Goal: Transaction & Acquisition: Purchase product/service

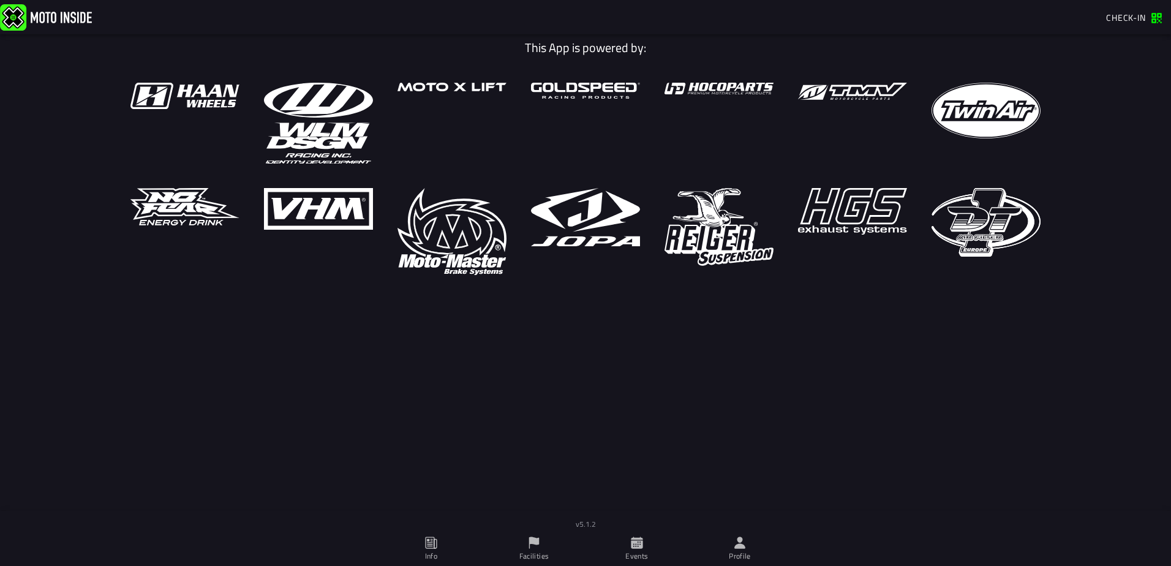
drag, startPoint x: 633, startPoint y: 543, endPoint x: 630, endPoint y: 537, distance: 6.3
click at [633, 543] on icon at bounding box center [637, 543] width 12 height 12
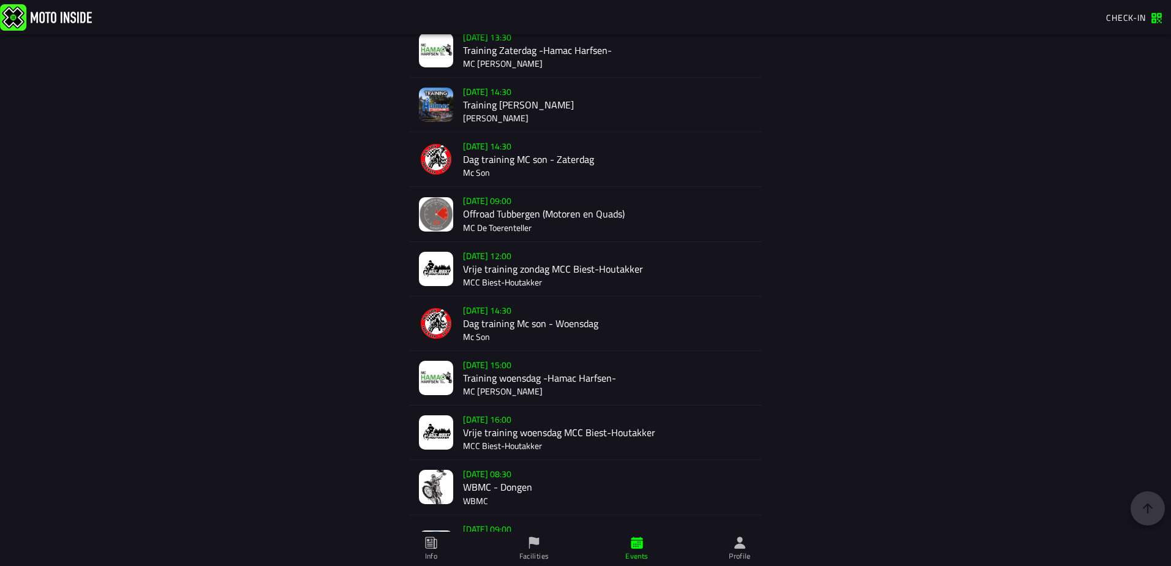
scroll to position [715, 0]
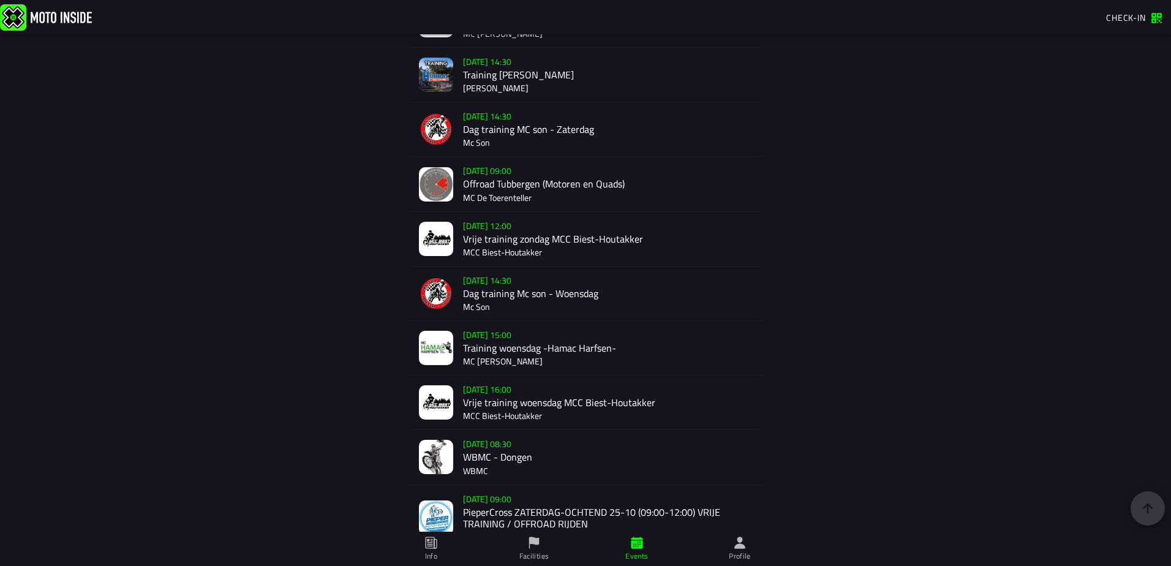
click at [522, 182] on div "[DATE] 09:00 Offroad Tubbergen (Motoren en Quads) MC De Toerenteller" at bounding box center [607, 184] width 289 height 54
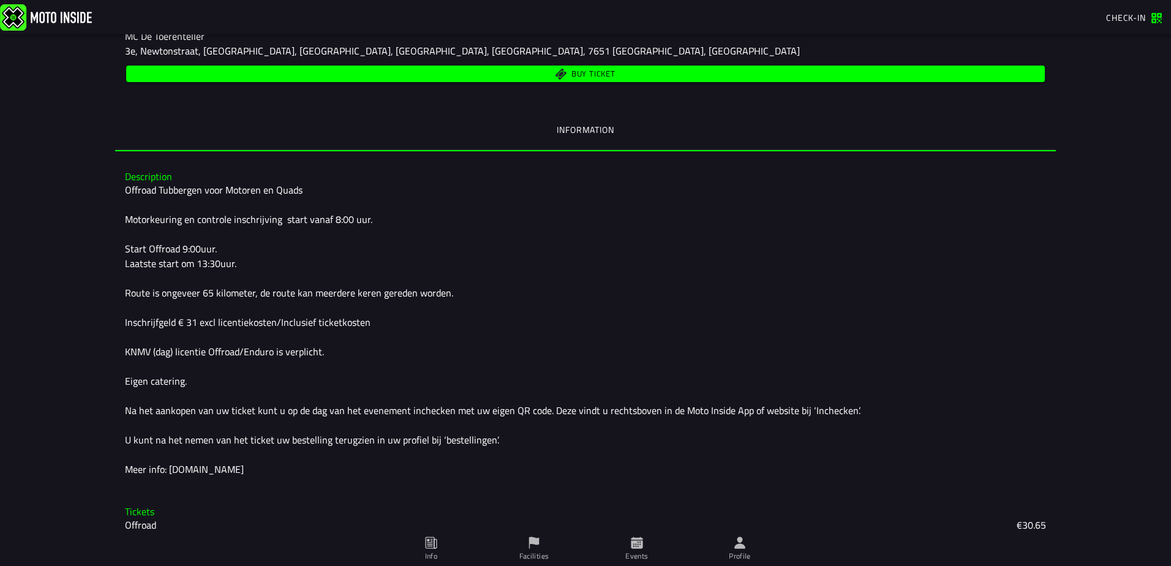
scroll to position [234, 0]
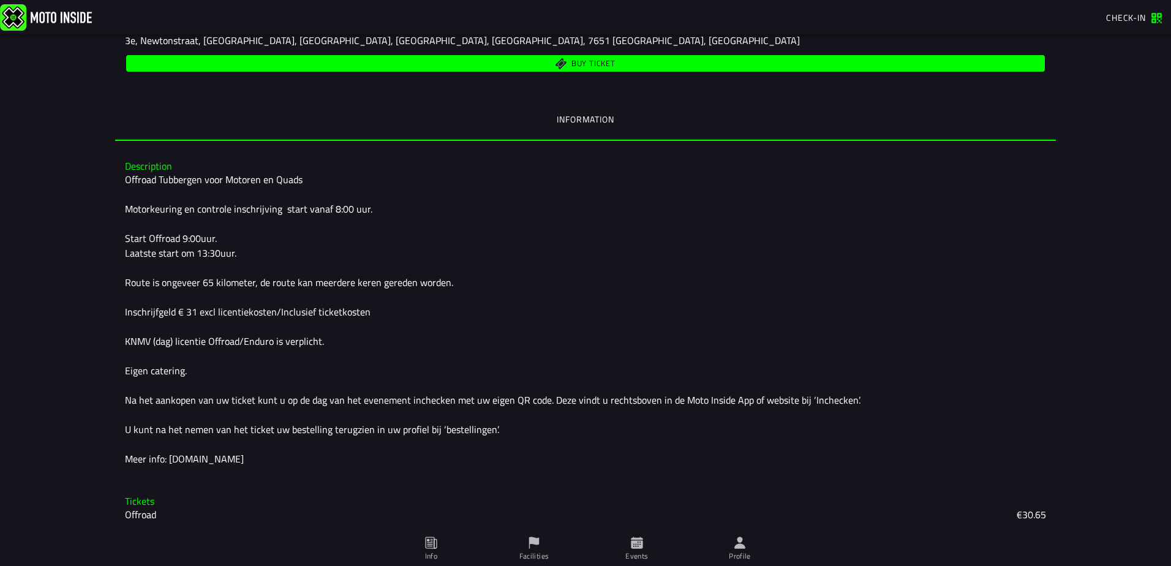
drag, startPoint x: 552, startPoint y: 390, endPoint x: 556, endPoint y: 409, distance: 19.3
click at [556, 409] on div "Offroad Tubbergen voor Motoren en Quads Motorkeuring en controle inschrijving s…" at bounding box center [585, 319] width 921 height 294
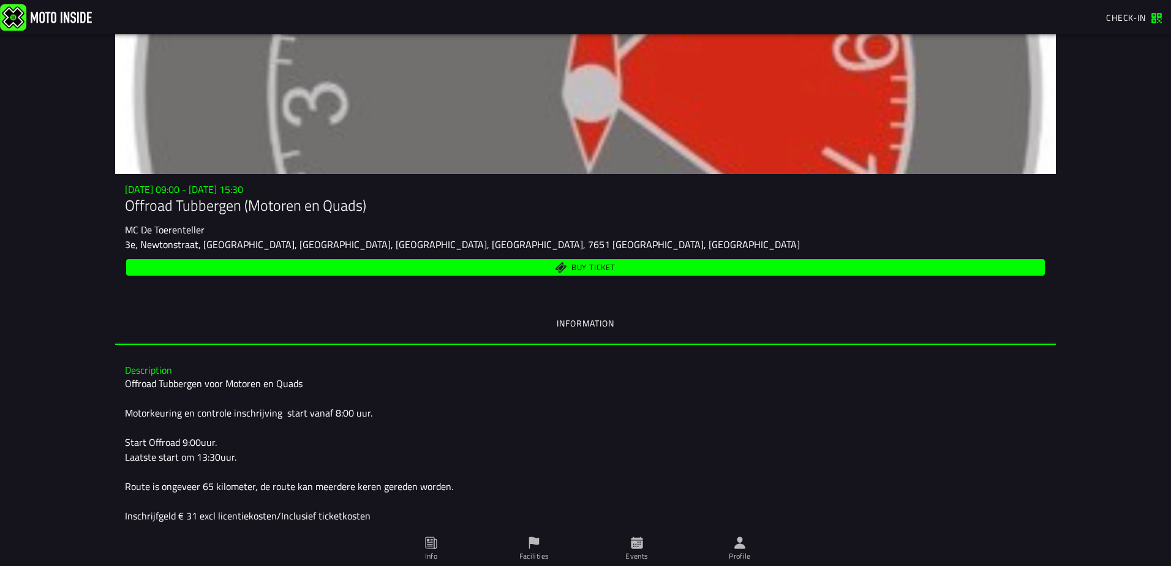
click at [580, 264] on span "Buy ticket" at bounding box center [593, 268] width 44 height 8
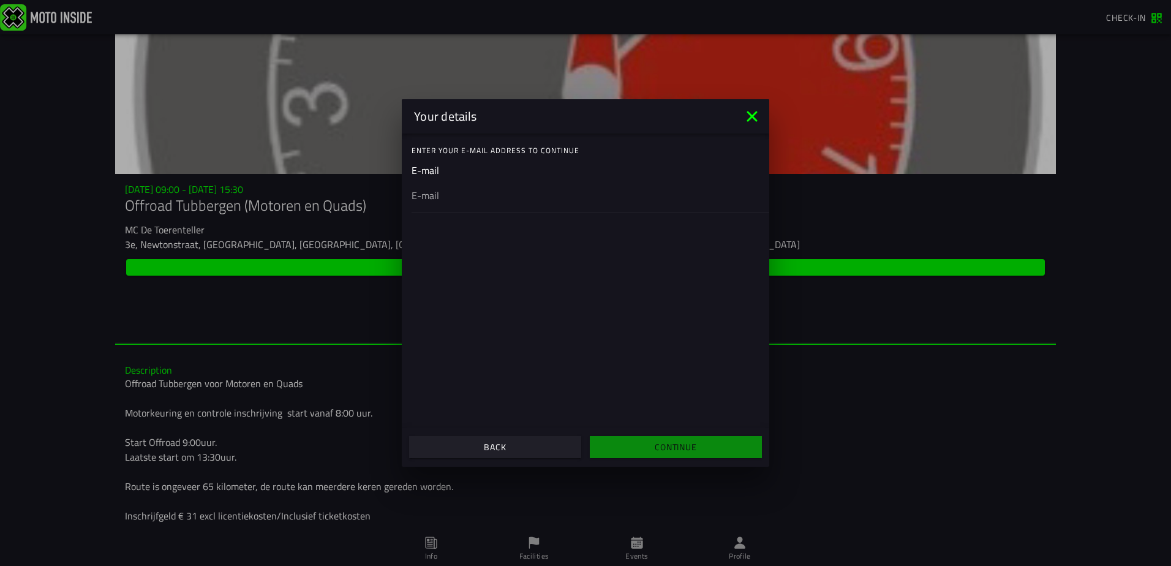
click at [477, 197] on input "email" at bounding box center [586, 195] width 348 height 15
type input "[EMAIL_ADDRESS][DOMAIN_NAME]"
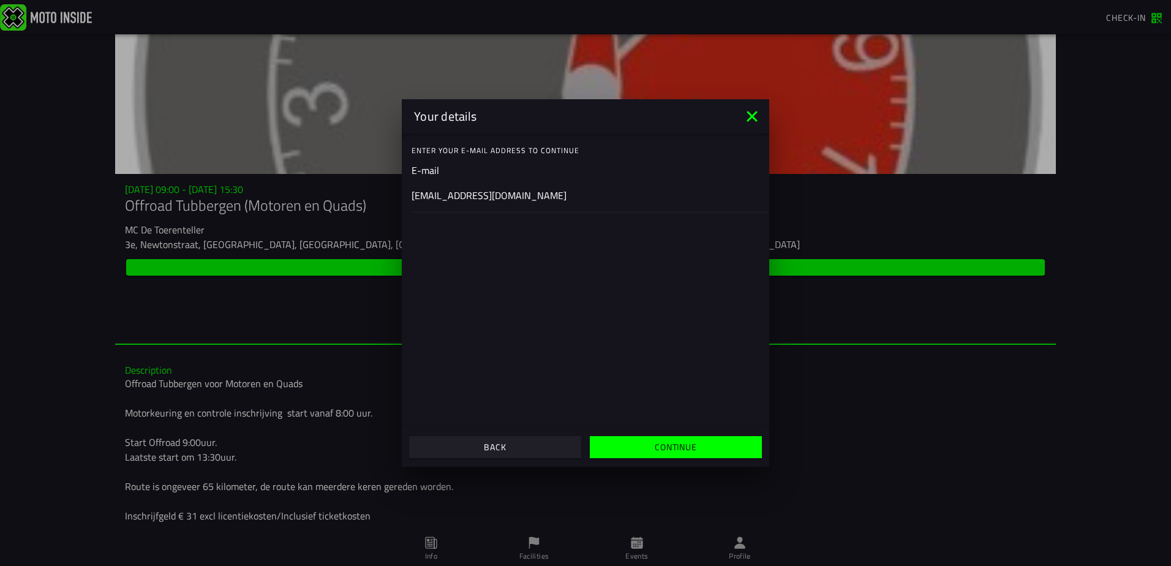
click at [541, 200] on input "[EMAIL_ADDRESS][DOMAIN_NAME]" at bounding box center [586, 195] width 348 height 15
click at [737, 271] on div "Enter your E-mail address to continue E-mail wouterpauw@hotmail.com" at bounding box center [586, 281] width 368 height 294
click at [0, 0] on slot "Continue" at bounding box center [0, 0] width 0 height 0
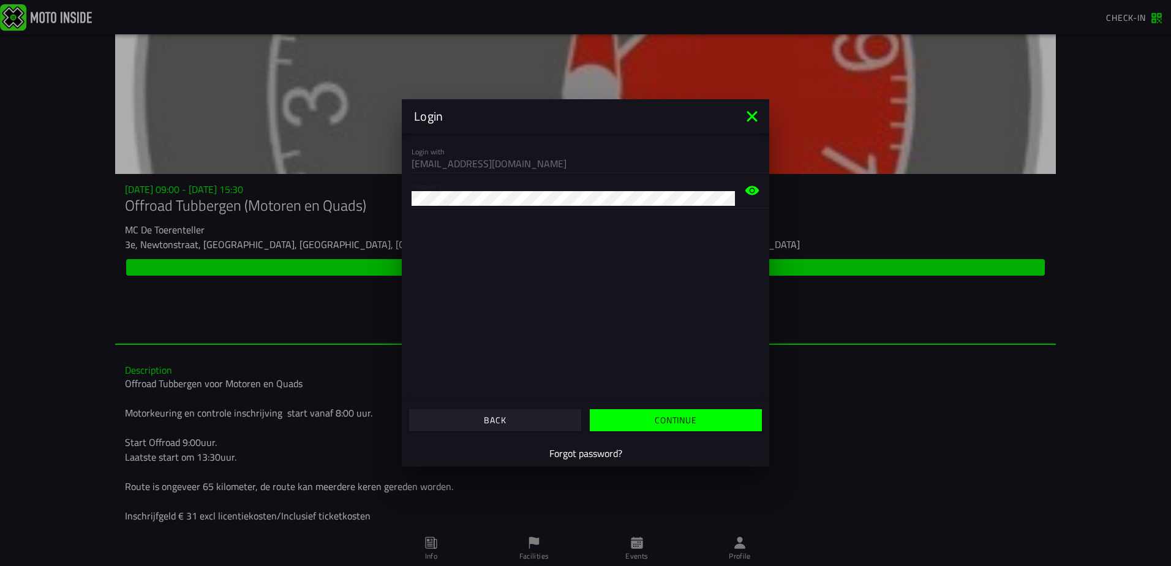
click at [755, 189] on icon at bounding box center [752, 190] width 14 height 9
click at [652, 414] on button "Continue" at bounding box center [676, 420] width 172 height 22
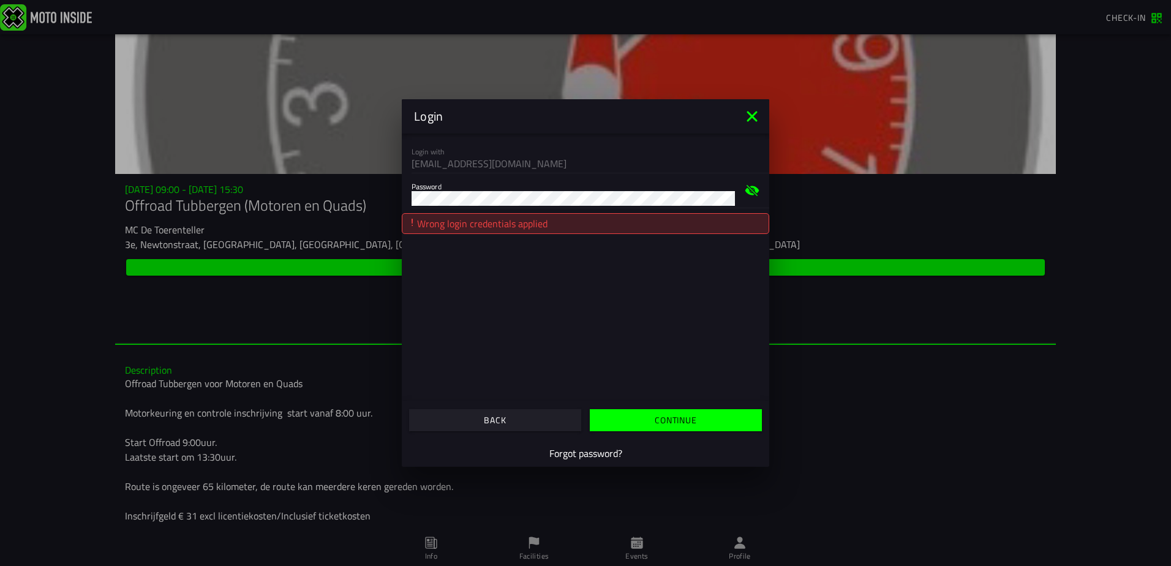
click at [0, 0] on slot "Continue" at bounding box center [0, 0] width 0 height 0
click at [590, 461] on ion-col "Forgot password?" at bounding box center [585, 453] width 361 height 21
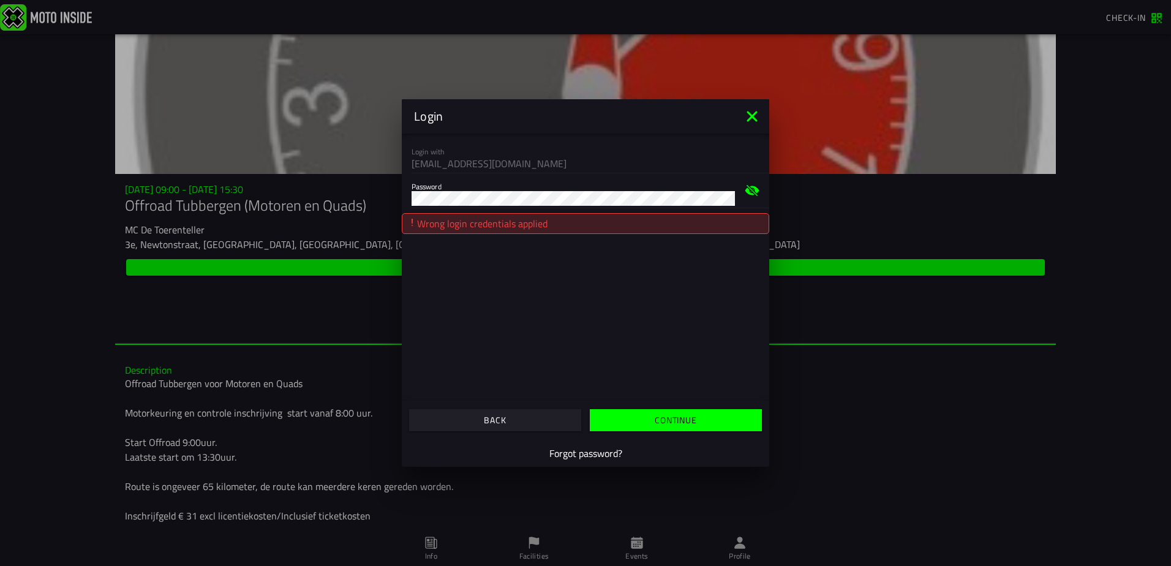
click at [0, 0] on slot "Forgot password?" at bounding box center [0, 0] width 0 height 0
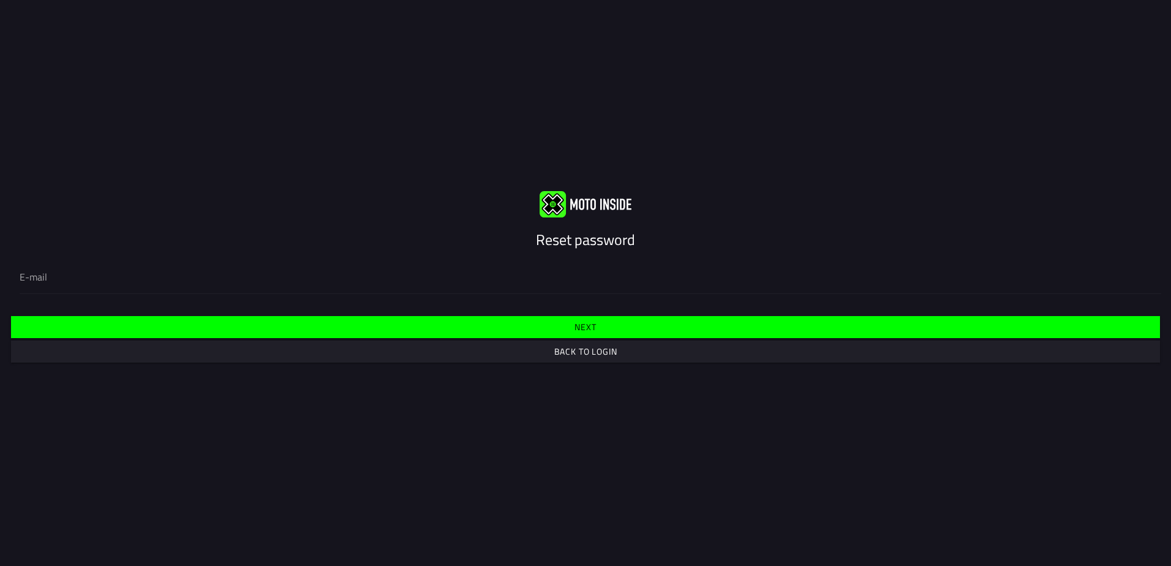
click at [0, 0] on slot "Next" at bounding box center [0, 0] width 0 height 0
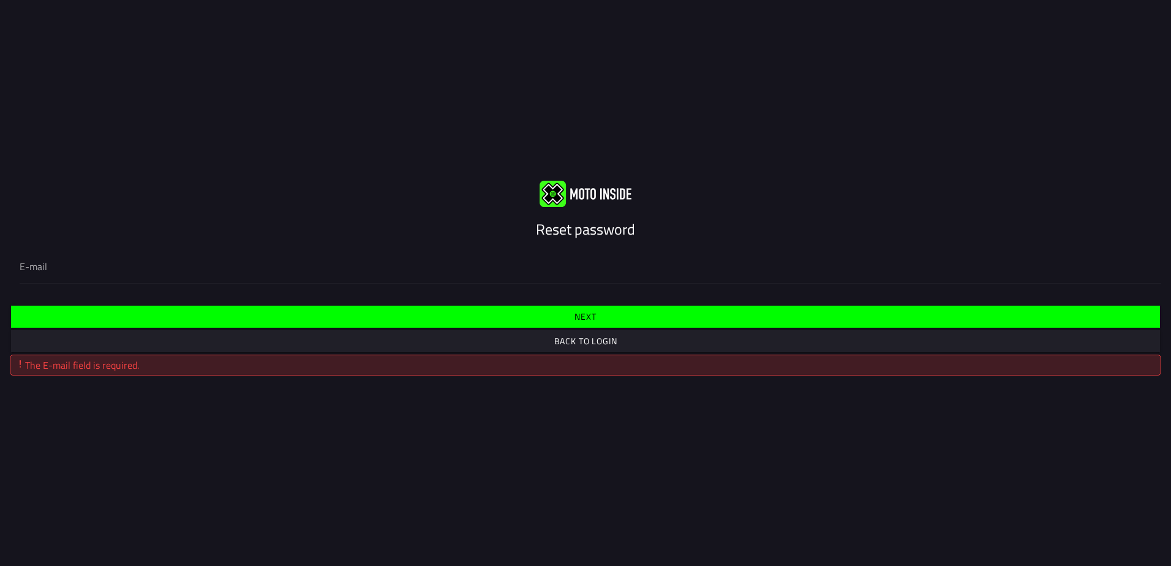
click at [257, 270] on input "email" at bounding box center [586, 266] width 1132 height 15
type input "[EMAIL_ADDRESS][DOMAIN_NAME]"
click at [624, 309] on button "button" at bounding box center [585, 317] width 1149 height 22
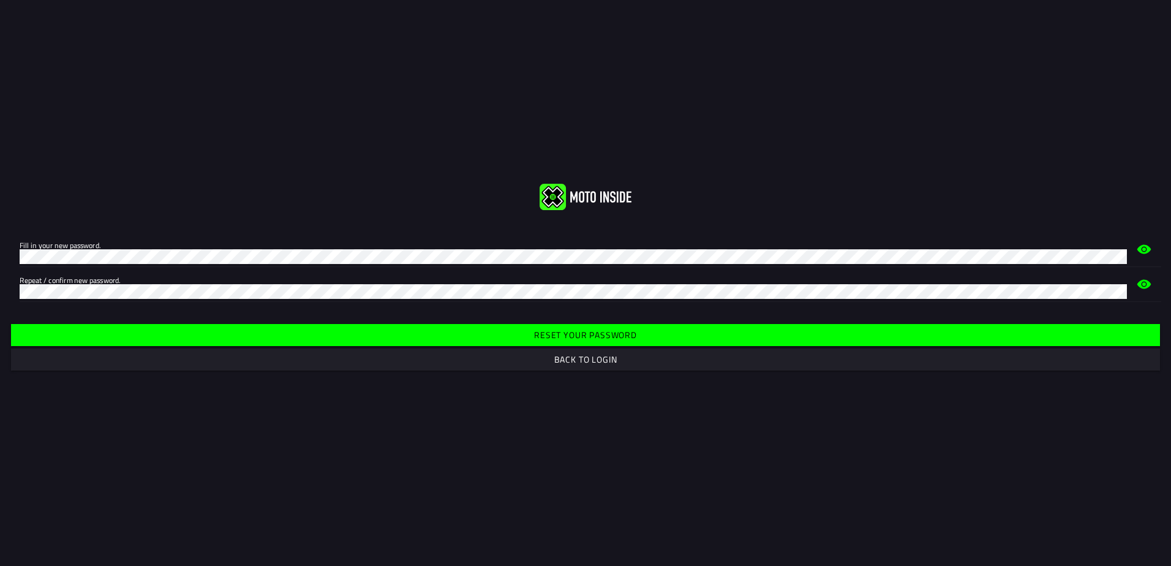
click at [1145, 281] on icon at bounding box center [1144, 283] width 14 height 9
click at [1145, 253] on icon at bounding box center [1144, 248] width 14 height 9
click at [382, 334] on span "Reset your password" at bounding box center [585, 335] width 1130 height 9
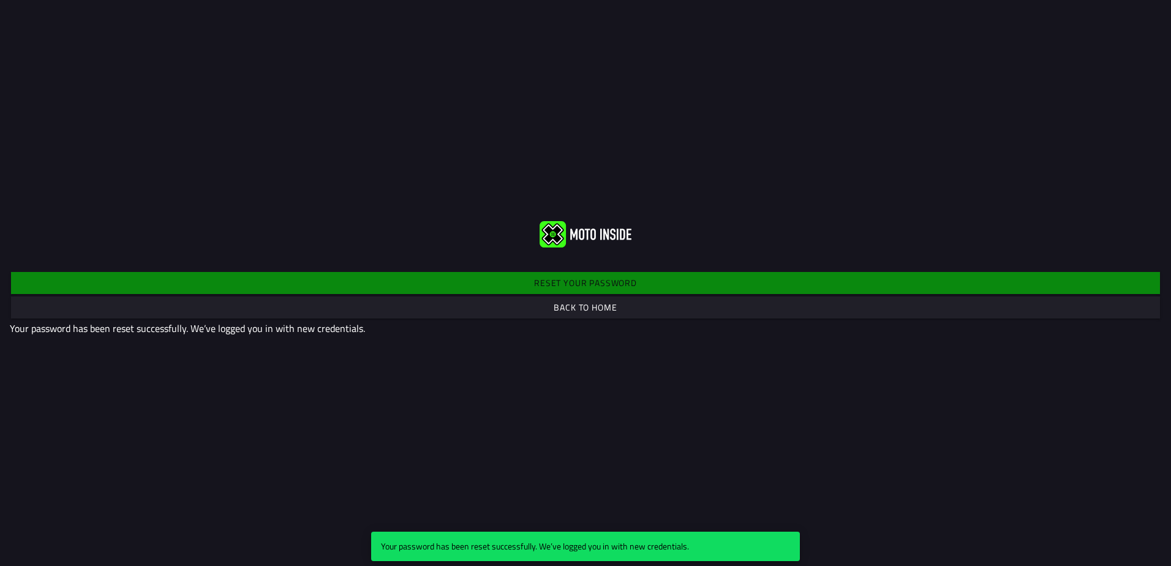
click at [0, 0] on slot "Back to home" at bounding box center [0, 0] width 0 height 0
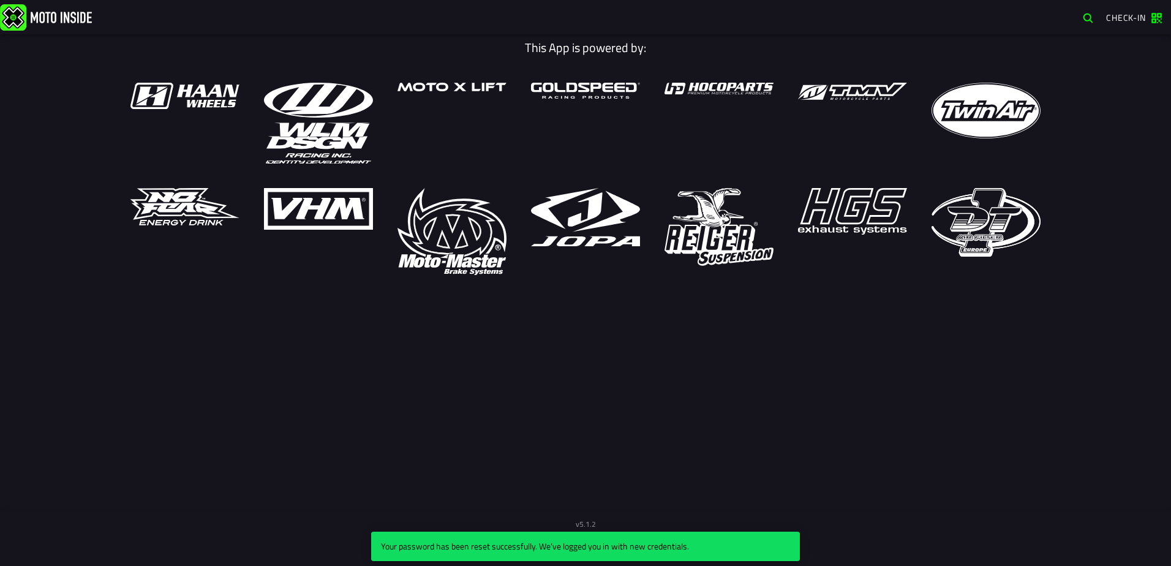
click at [758, 445] on div "This App is powered by:" at bounding box center [585, 289] width 1171 height 511
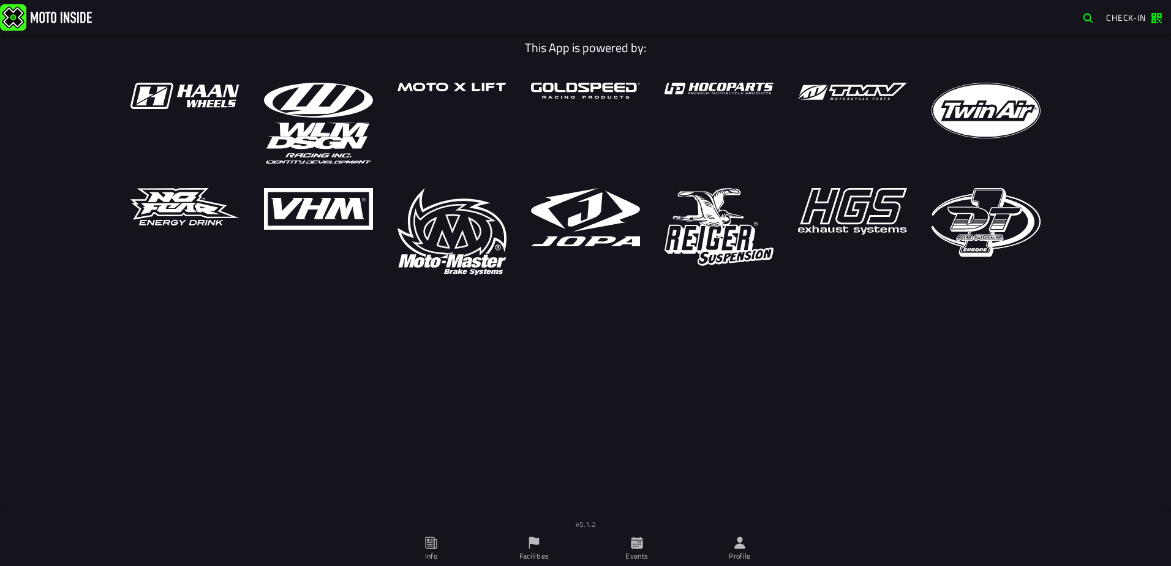
click at [632, 543] on icon at bounding box center [637, 543] width 12 height 12
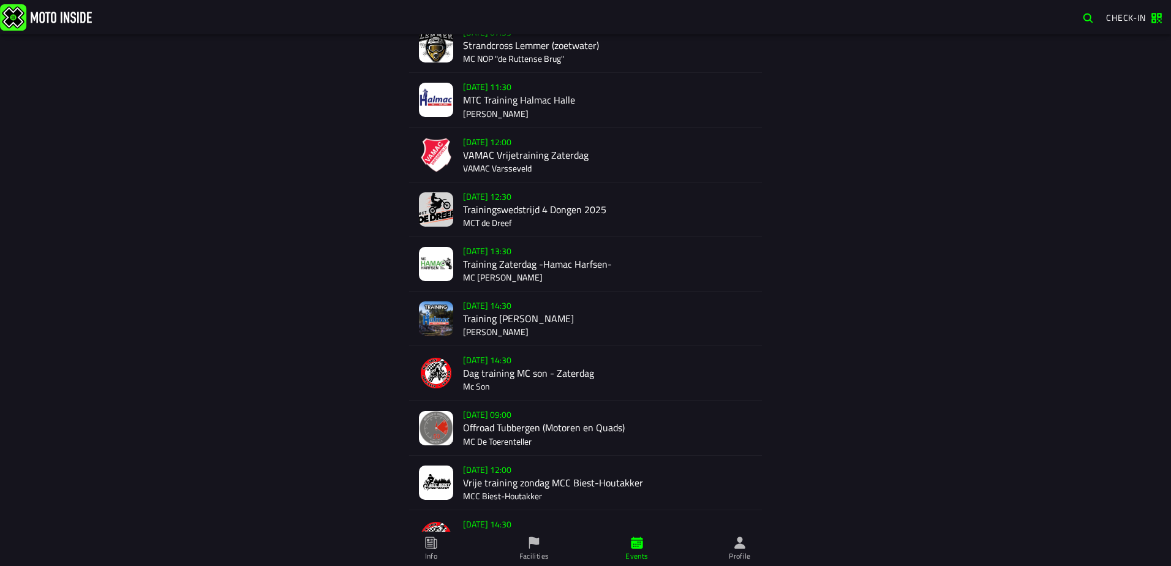
scroll to position [510, 0]
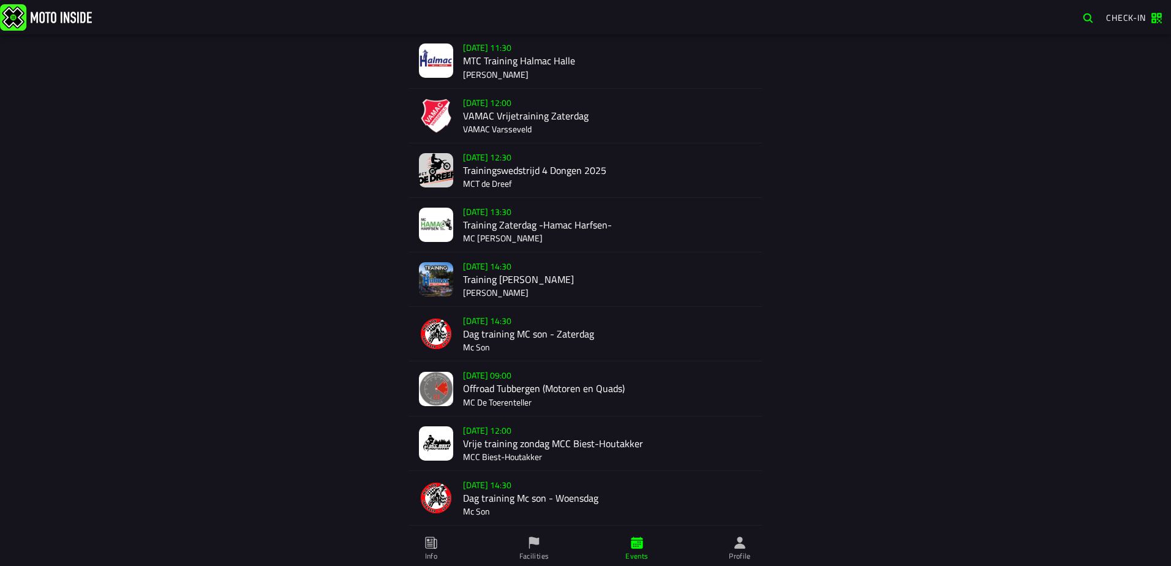
click at [551, 396] on div "[DATE] 09:00 Offroad Tubbergen (Motoren en Quads) MC De Toerenteller" at bounding box center [607, 388] width 289 height 54
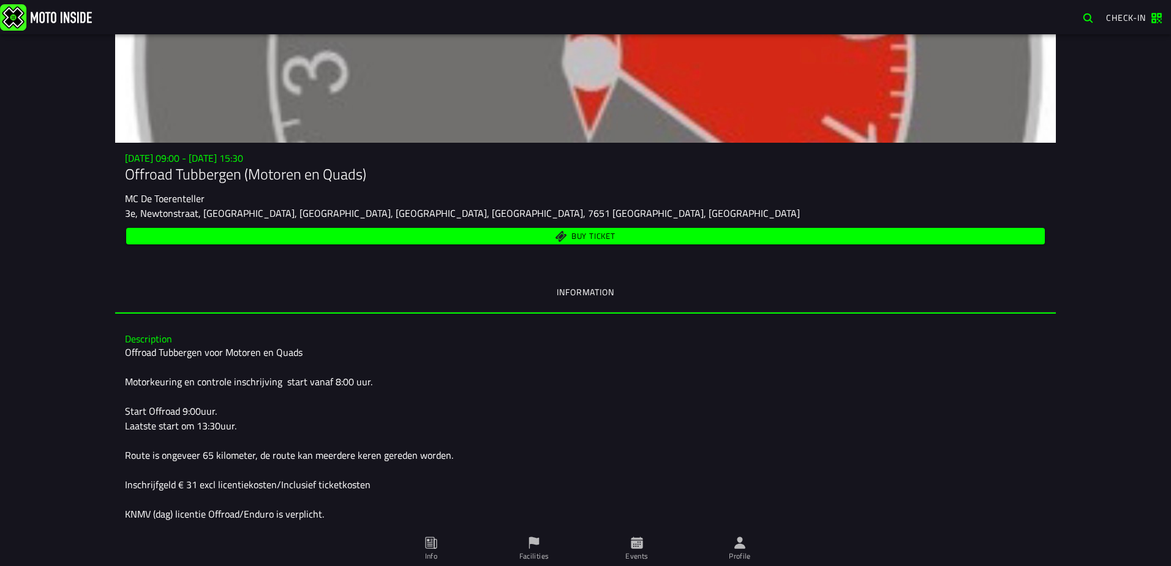
scroll to position [102, 0]
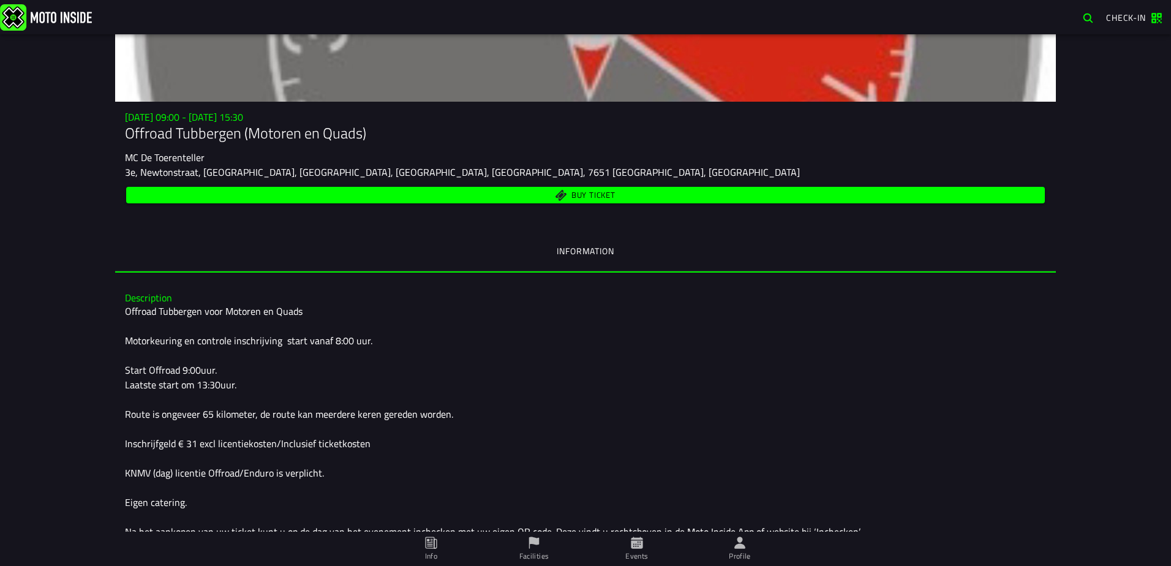
click at [571, 195] on span "Buy ticket" at bounding box center [593, 196] width 44 height 8
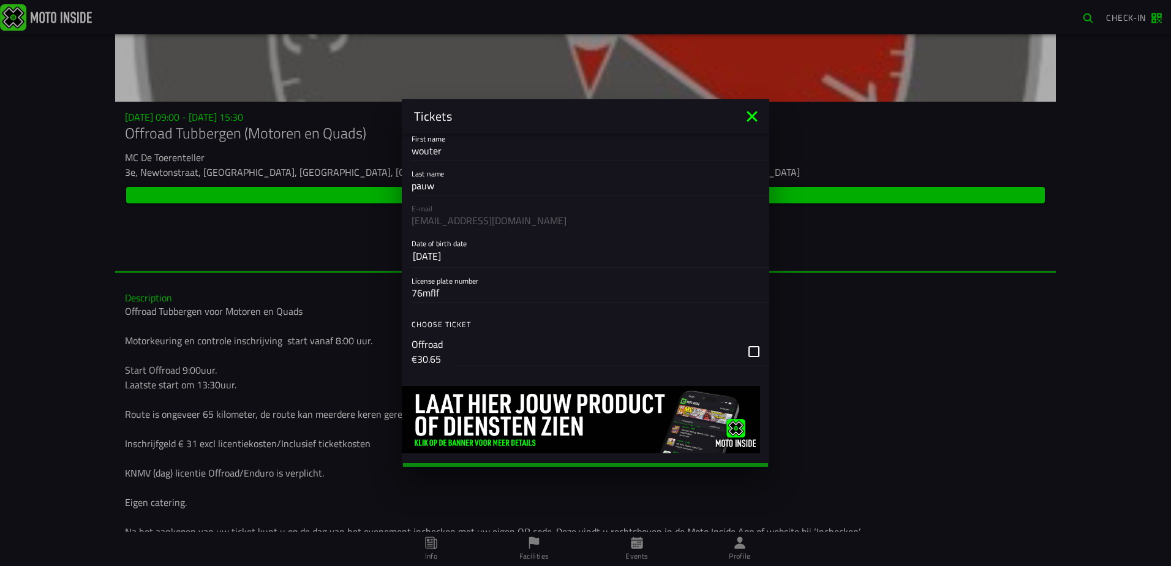
scroll to position [0, 0]
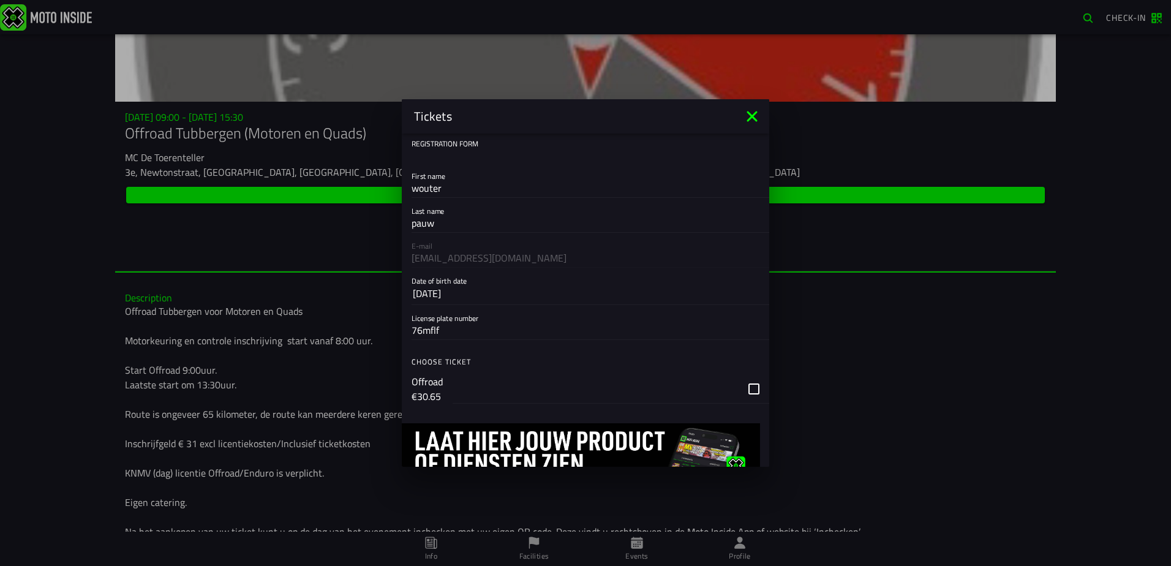
drag, startPoint x: 453, startPoint y: 332, endPoint x: 407, endPoint y: 326, distance: 46.3
click at [407, 326] on div "License plate number 76mflf" at bounding box center [586, 322] width 368 height 35
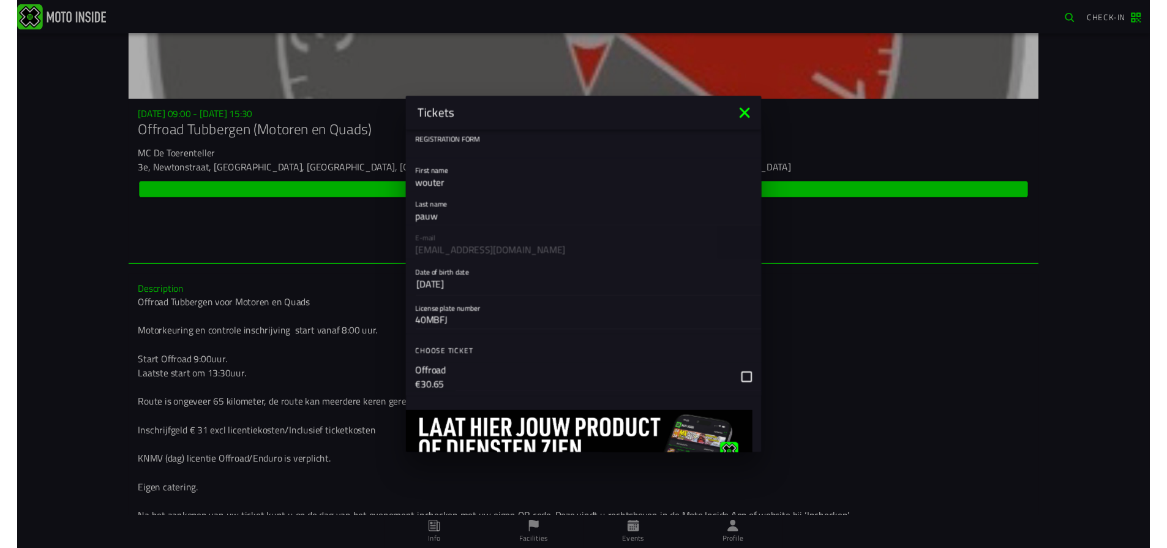
scroll to position [58, 0]
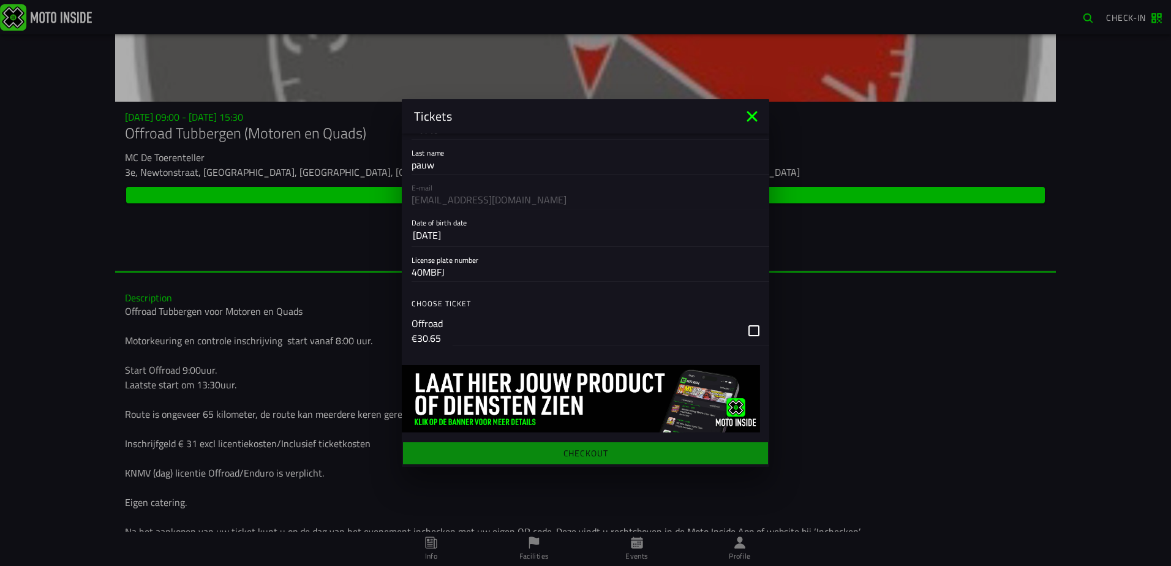
type input "40MBFJ"
click at [744, 331] on div "button" at bounding box center [611, 330] width 317 height 29
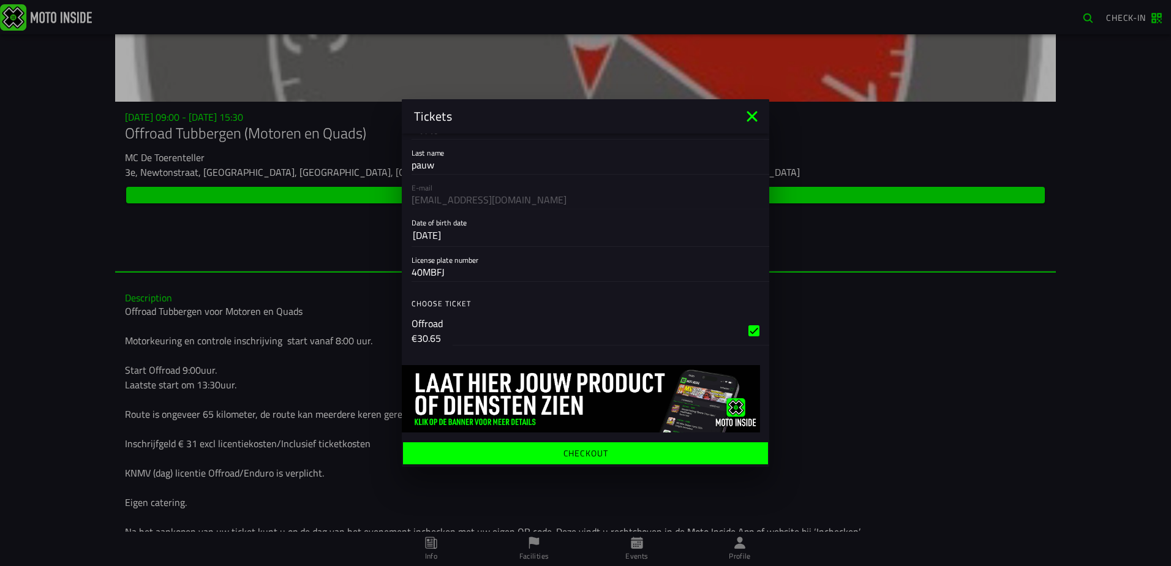
click at [603, 451] on ion-label "Checkout" at bounding box center [586, 453] width 45 height 9
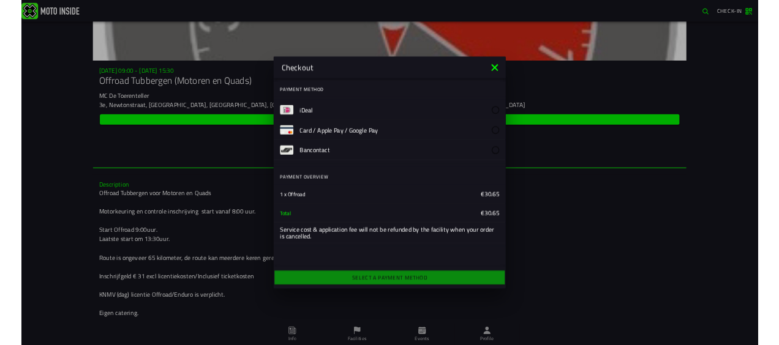
scroll to position [57, 0]
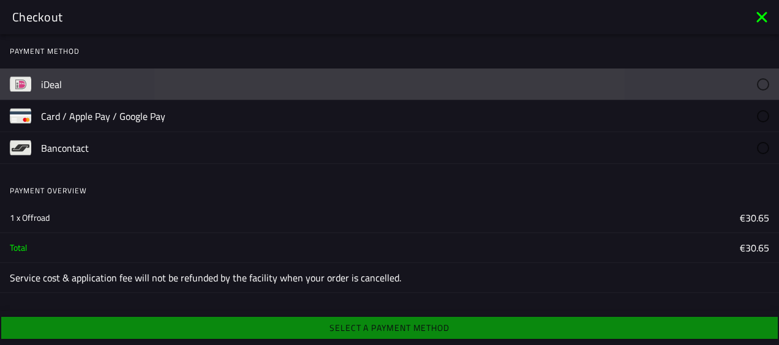
click at [325, 88] on label "iDeal" at bounding box center [405, 84] width 728 height 31
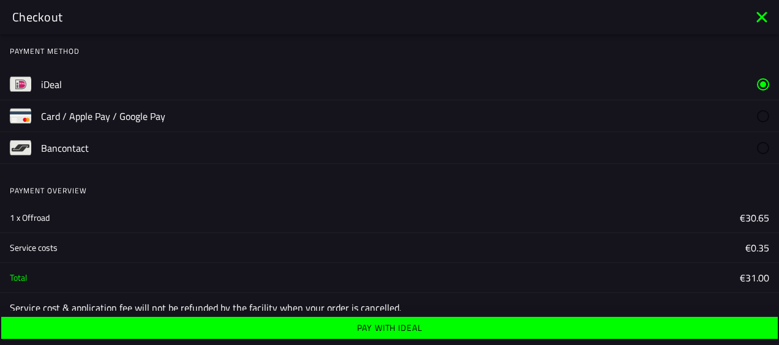
scroll to position [16, 0]
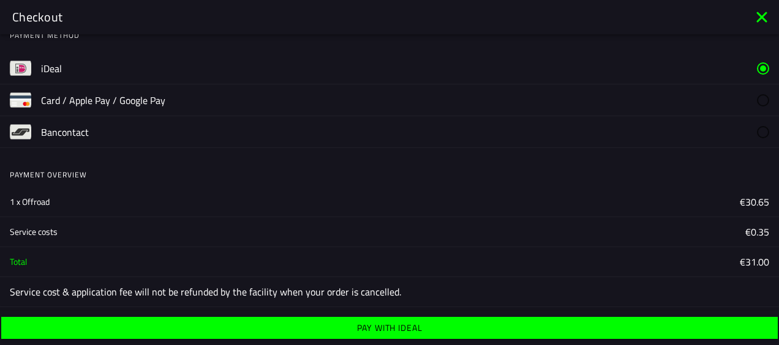
click at [410, 324] on ion-label "Pay with iDeal" at bounding box center [390, 328] width 66 height 9
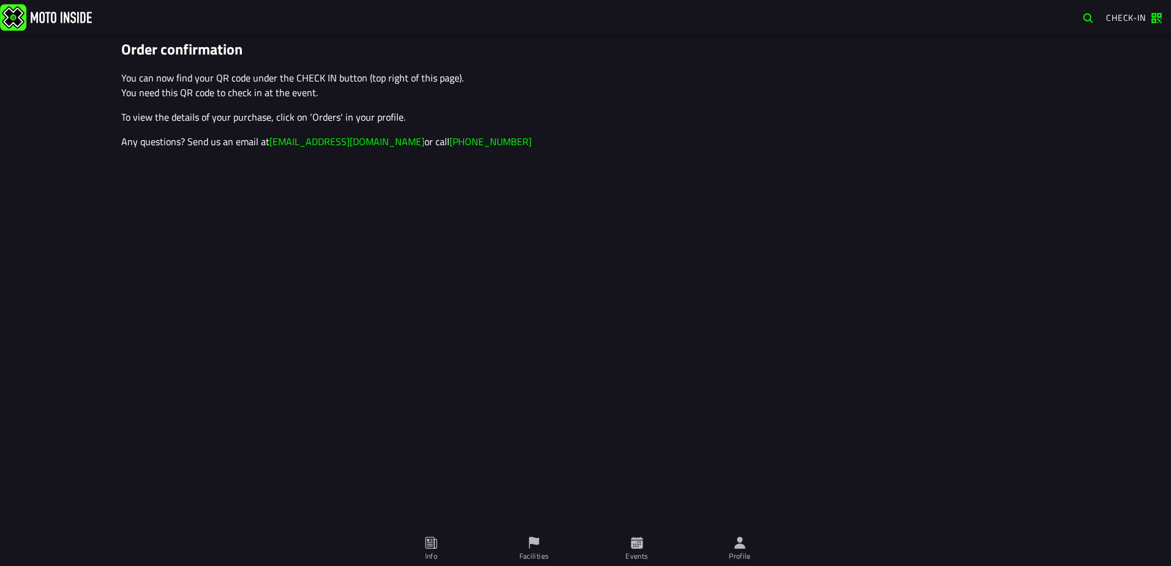
click at [442, 345] on span "Info" at bounding box center [431, 549] width 88 height 34
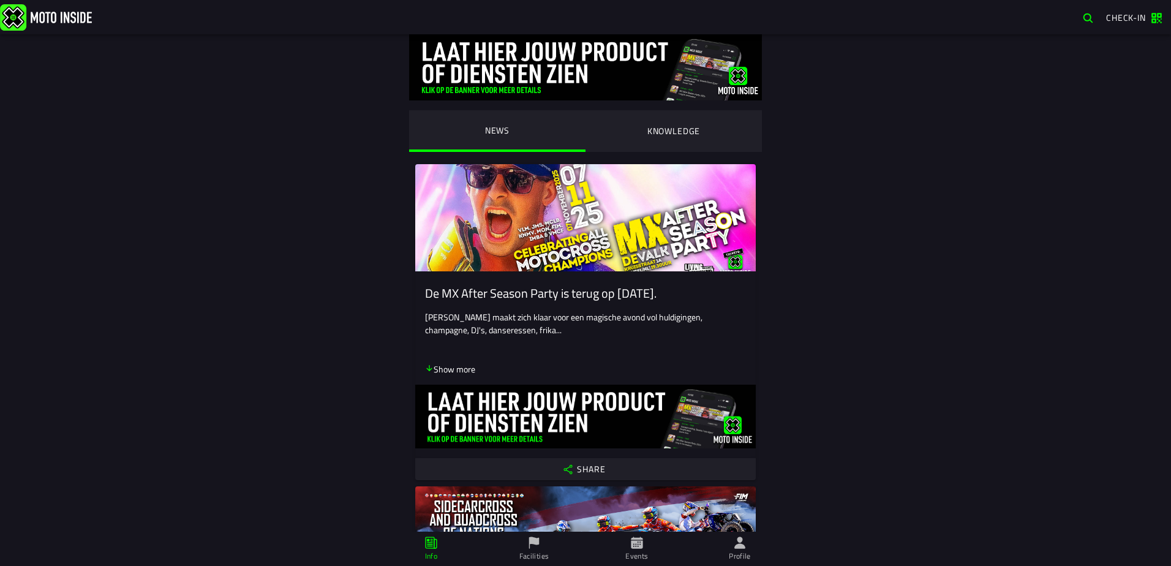
click at [744, 345] on ion-label "Profile" at bounding box center [740, 556] width 22 height 11
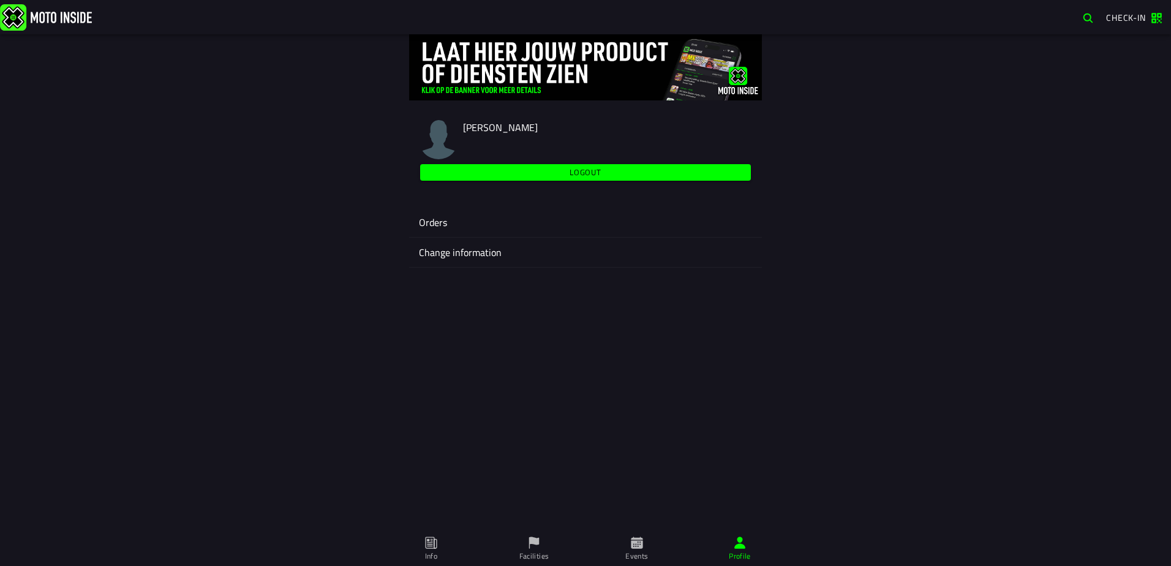
click at [446, 219] on ion-label "Orders" at bounding box center [585, 222] width 333 height 15
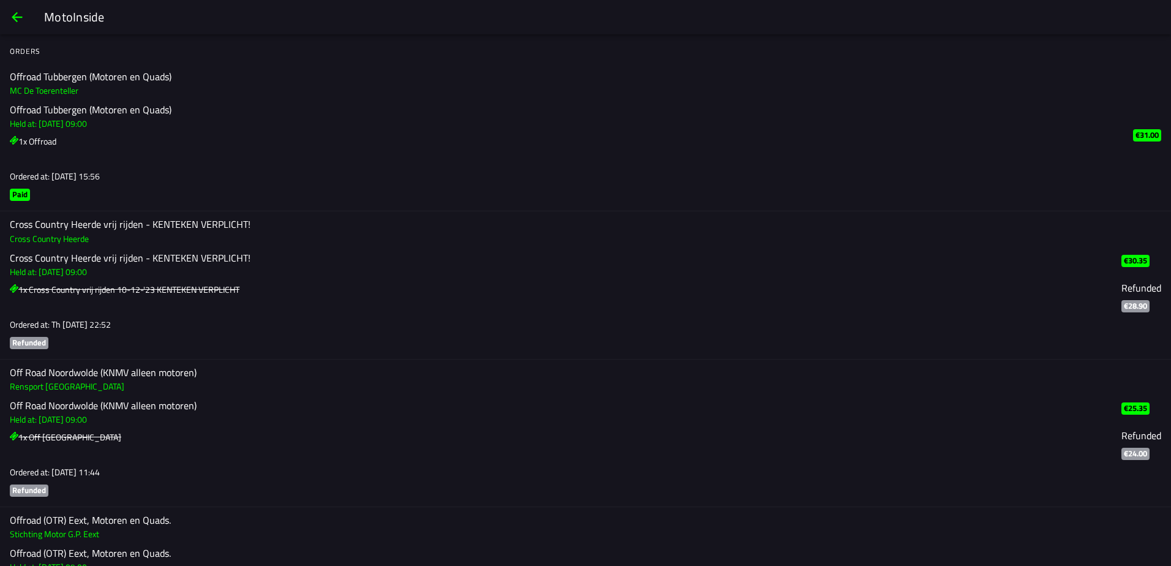
click at [18, 19] on span "back" at bounding box center [17, 16] width 15 height 29
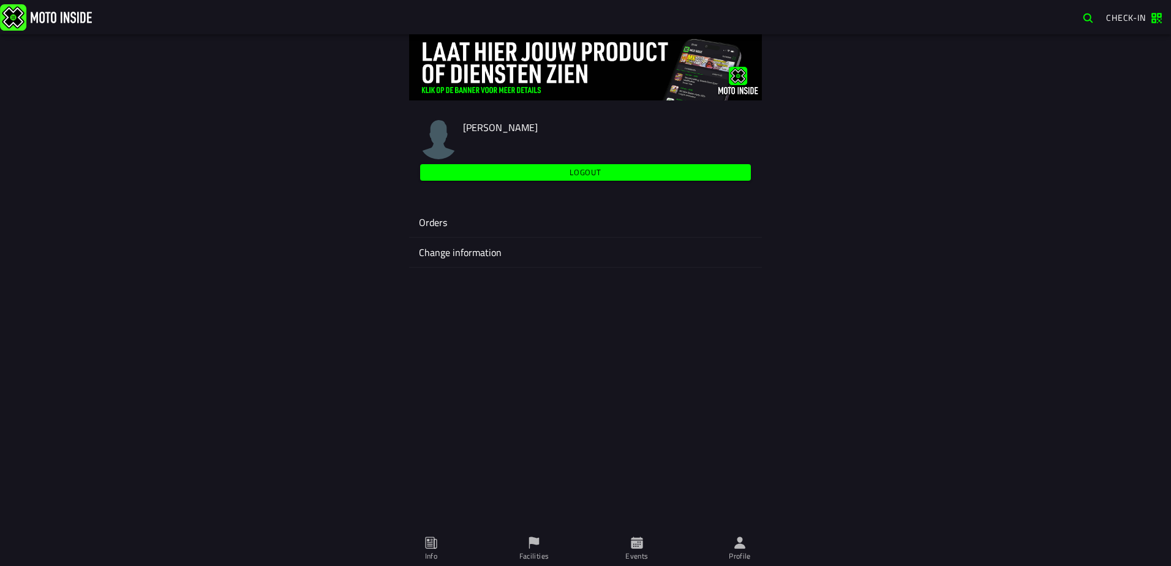
click at [779, 13] on ion-text "Check-in" at bounding box center [1128, 17] width 45 height 9
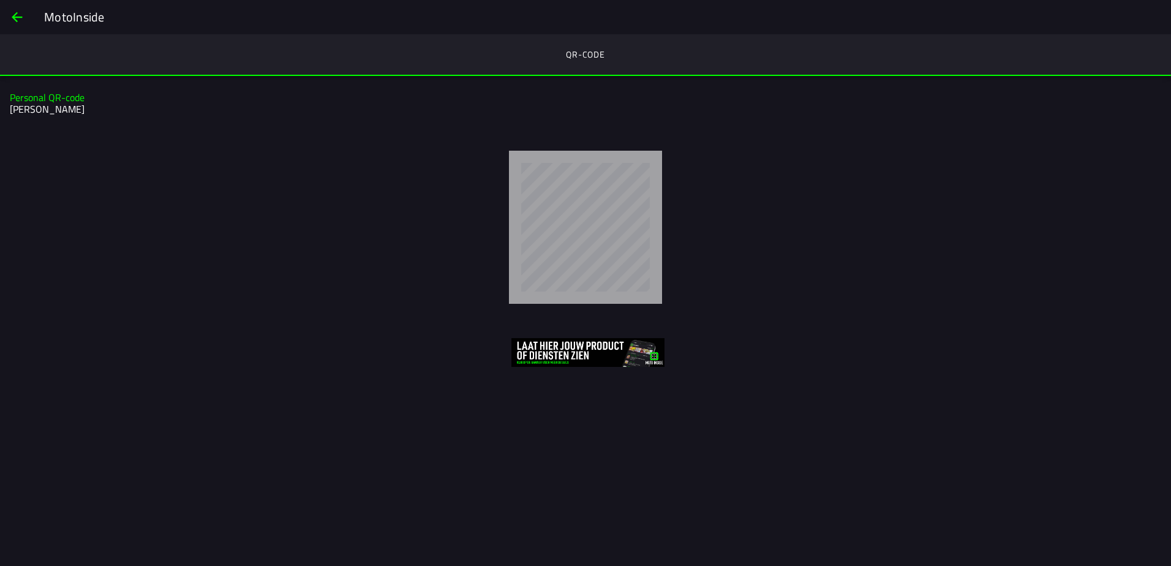
click at [19, 20] on span "back" at bounding box center [17, 16] width 15 height 29
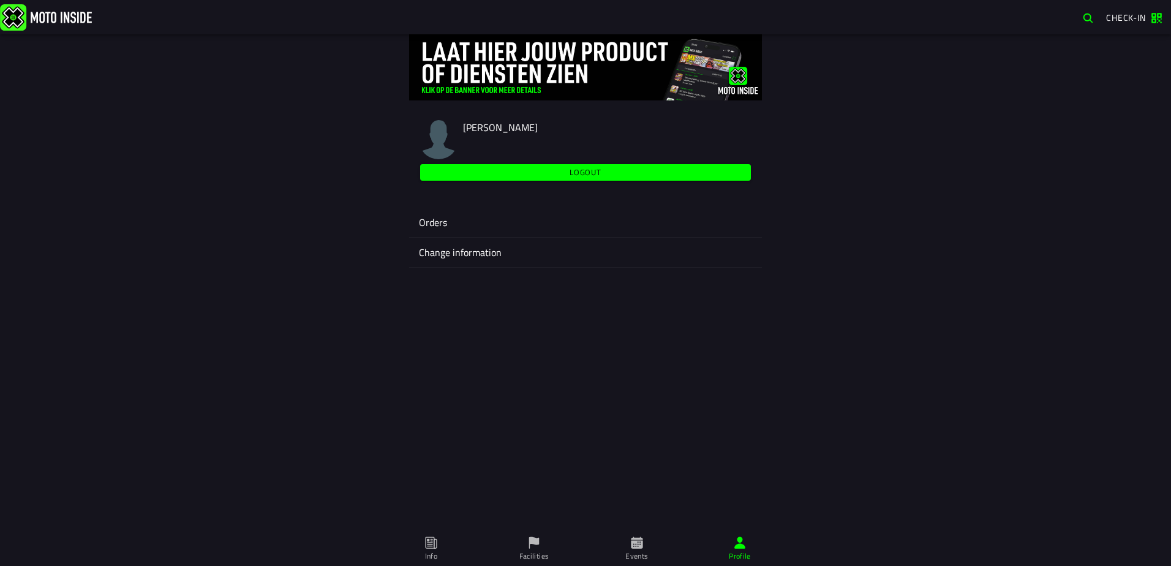
click at [451, 216] on ion-label "Orders" at bounding box center [585, 222] width 333 height 15
